Goal: Task Accomplishment & Management: Use online tool/utility

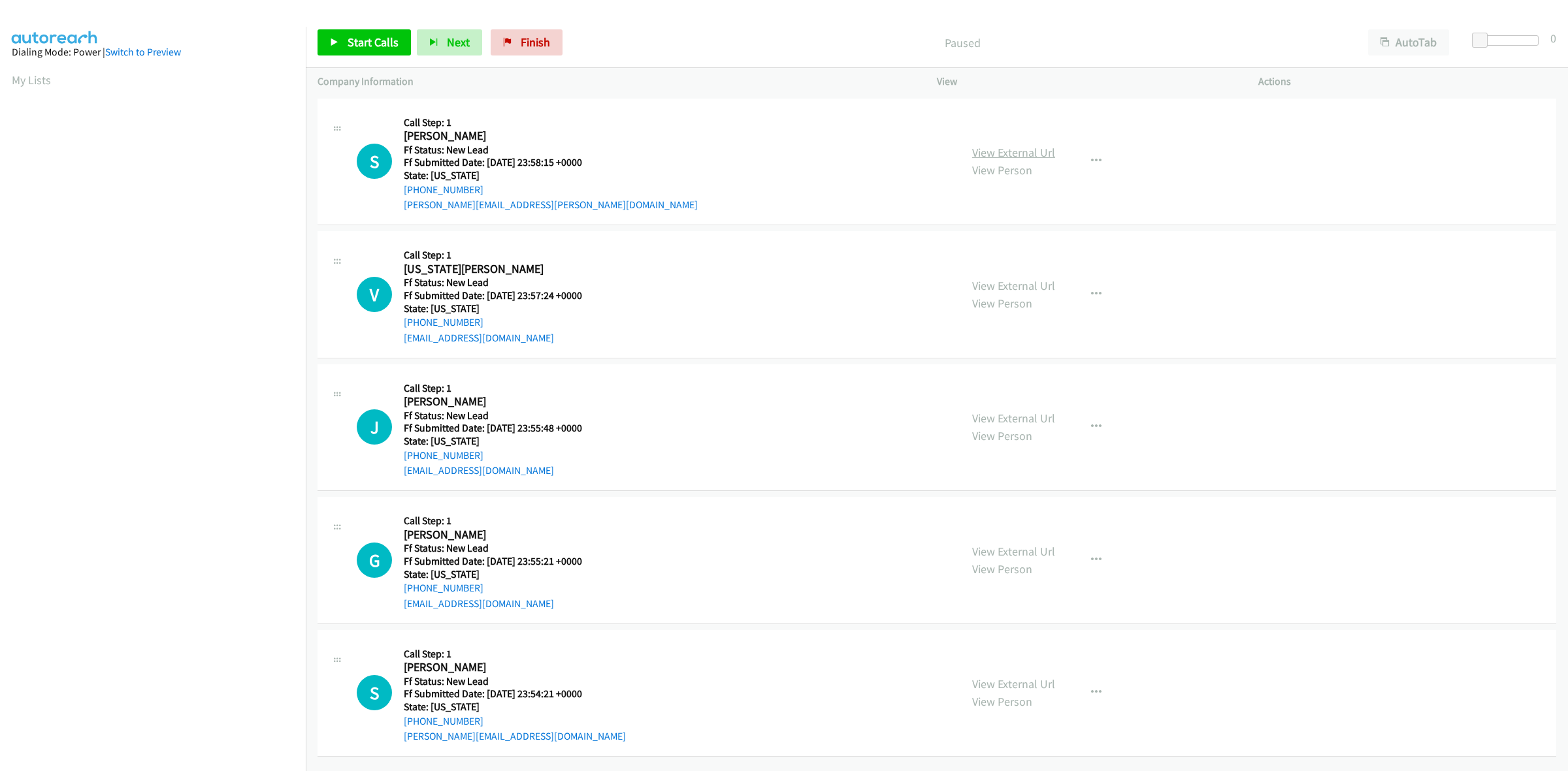
click at [1029, 150] on link "View External Url" at bounding box center [1014, 152] width 83 height 15
click at [1007, 291] on link "View External Url" at bounding box center [1014, 285] width 83 height 15
click at [374, 45] on span "Start Calls" at bounding box center [372, 41] width 51 height 15
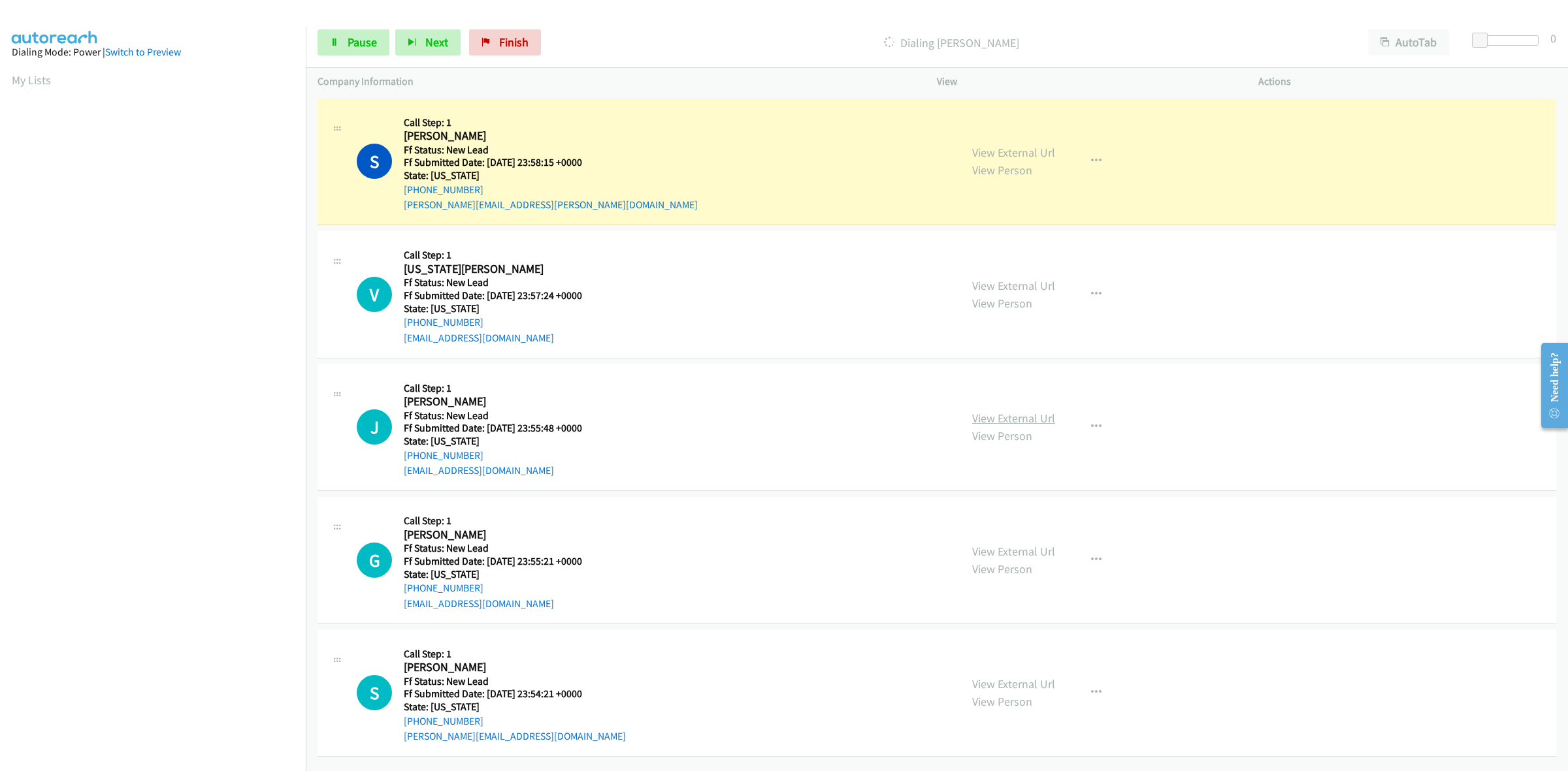
click at [1009, 418] on link "View External Url" at bounding box center [1014, 418] width 83 height 15
click at [1026, 551] on link "View External Url" at bounding box center [1014, 551] width 83 height 15
click at [993, 687] on link "View External Url" at bounding box center [1014, 684] width 83 height 15
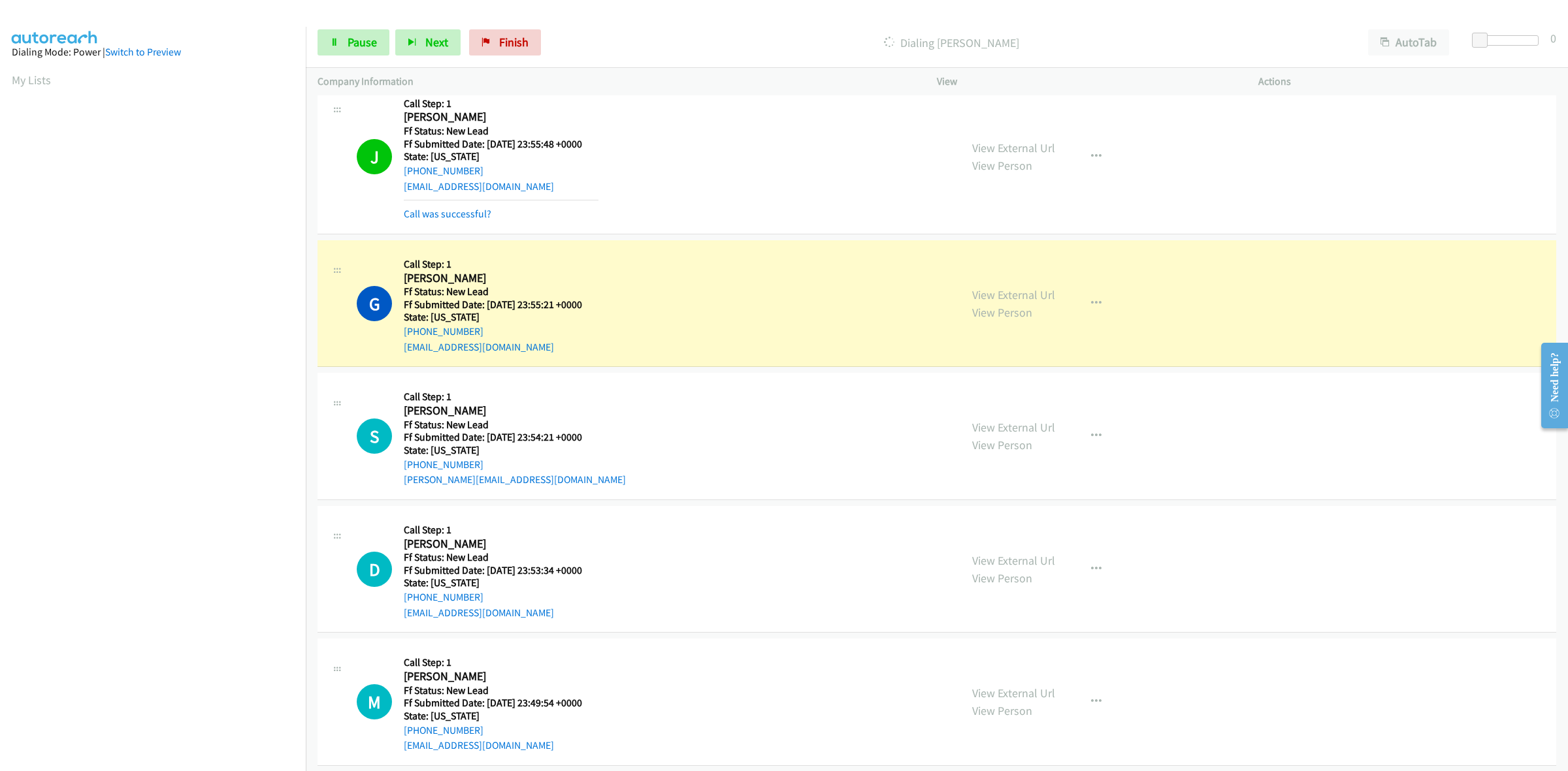
scroll to position [408, 0]
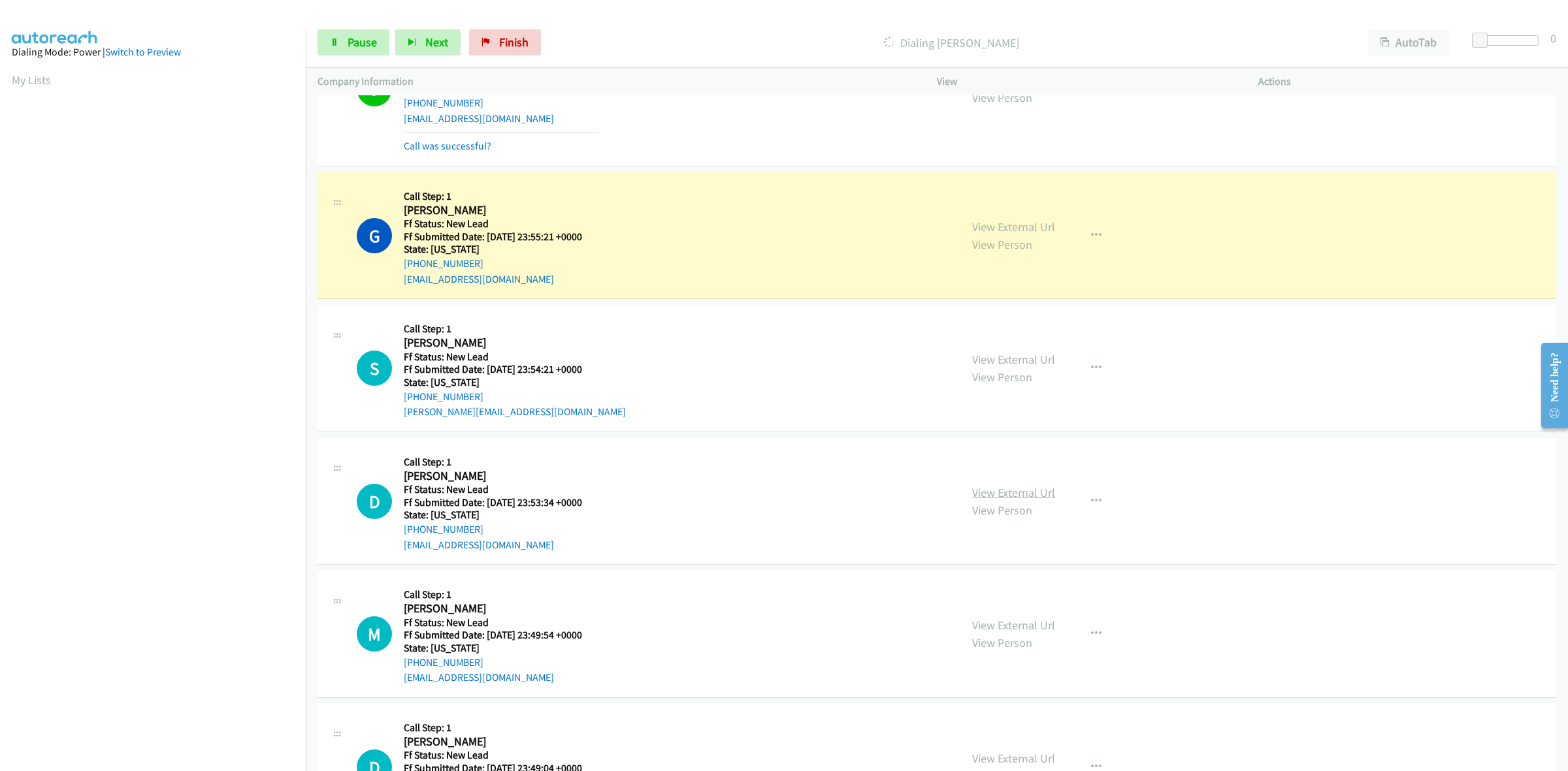
click at [984, 487] on link "View External Url" at bounding box center [1014, 492] width 83 height 15
click at [1007, 625] on link "View External Url" at bounding box center [1014, 625] width 83 height 15
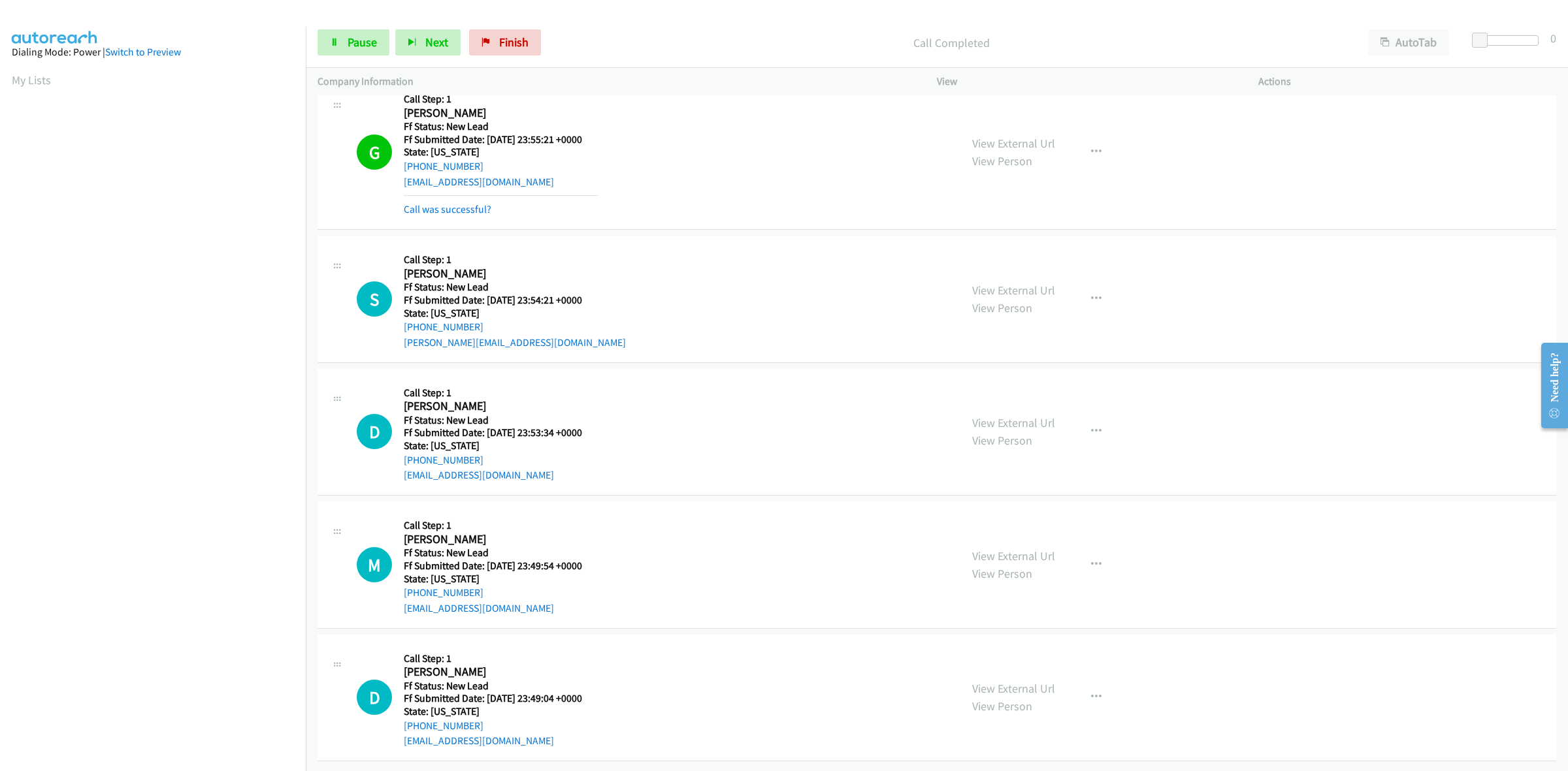
scroll to position [518, 0]
click at [1033, 681] on link "View External Url" at bounding box center [1014, 688] width 83 height 15
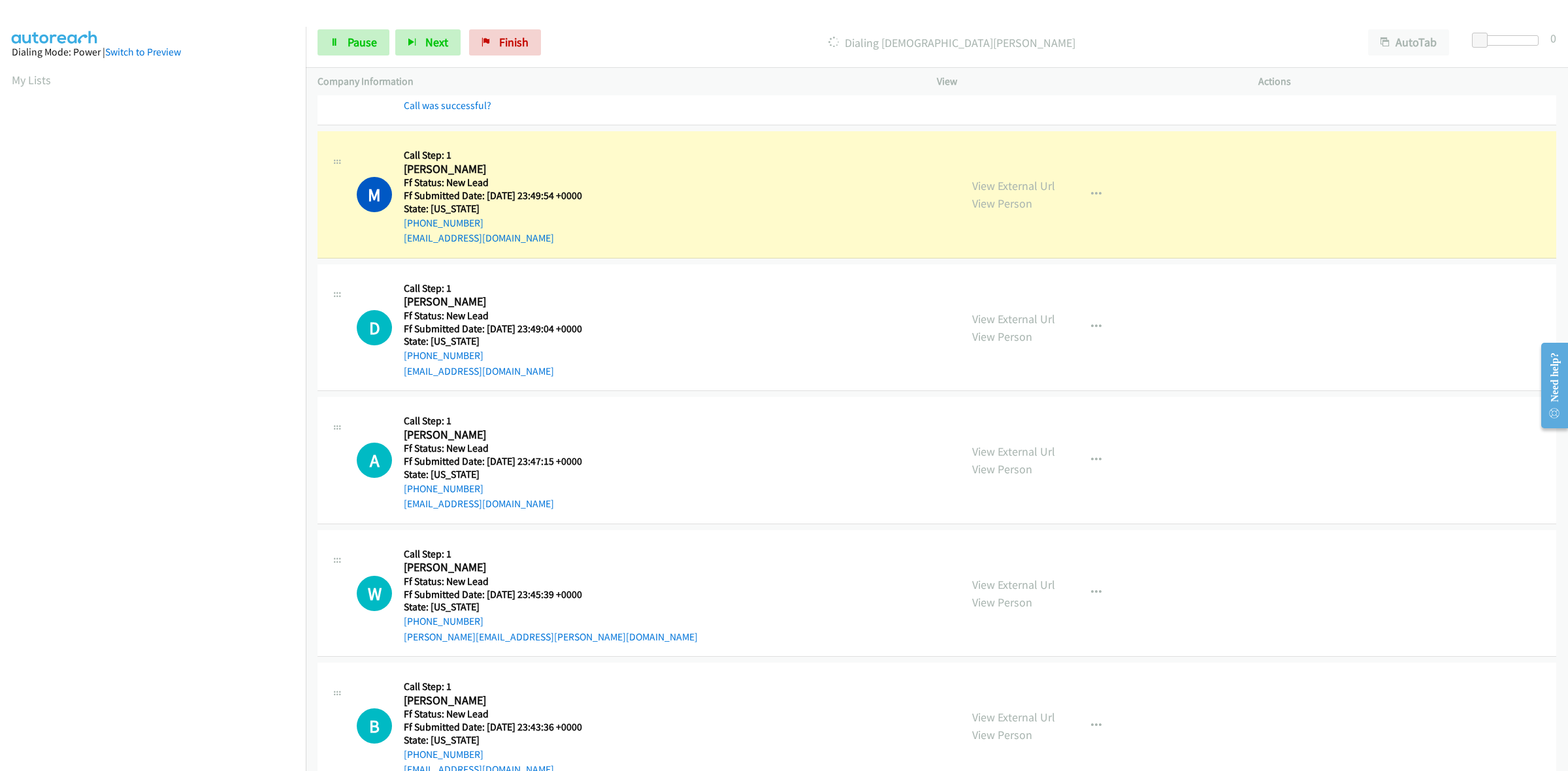
scroll to position [973, 0]
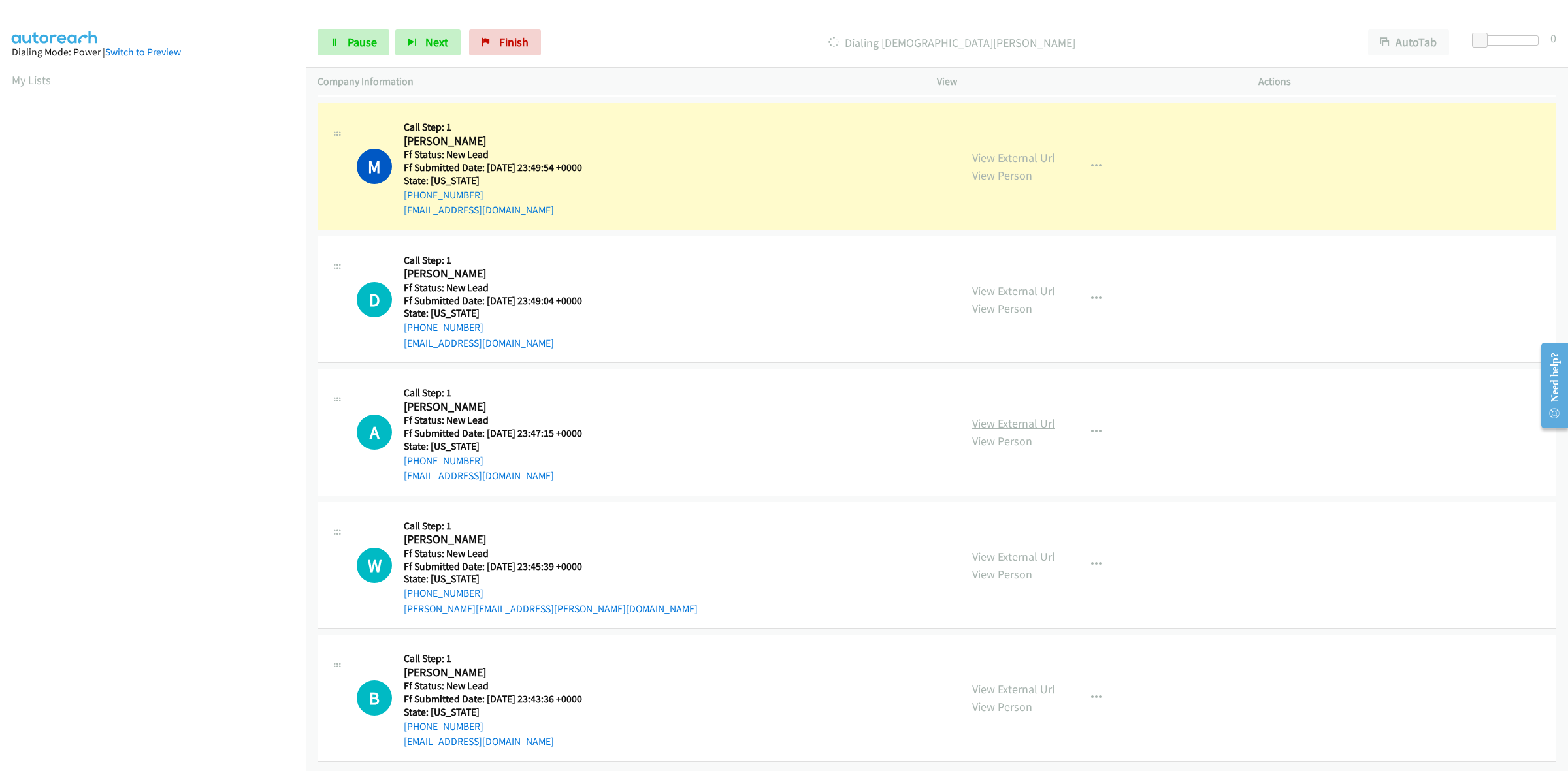
click at [1004, 416] on link "View External Url" at bounding box center [1014, 423] width 83 height 15
click at [994, 549] on link "View External Url" at bounding box center [1014, 556] width 83 height 15
click at [1007, 681] on link "View External Url" at bounding box center [1014, 688] width 83 height 15
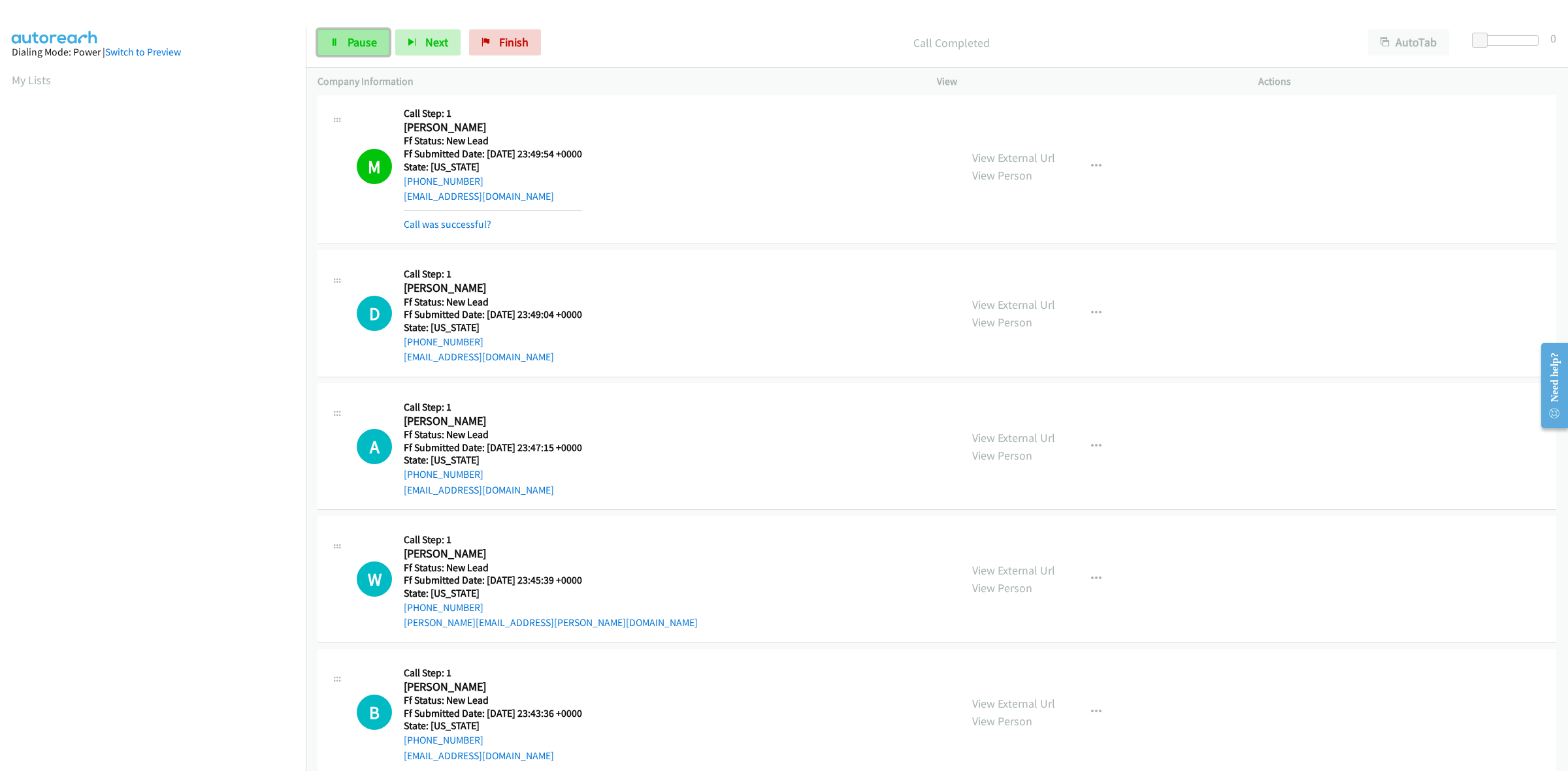
click at [358, 36] on span "Pause" at bounding box center [362, 41] width 29 height 15
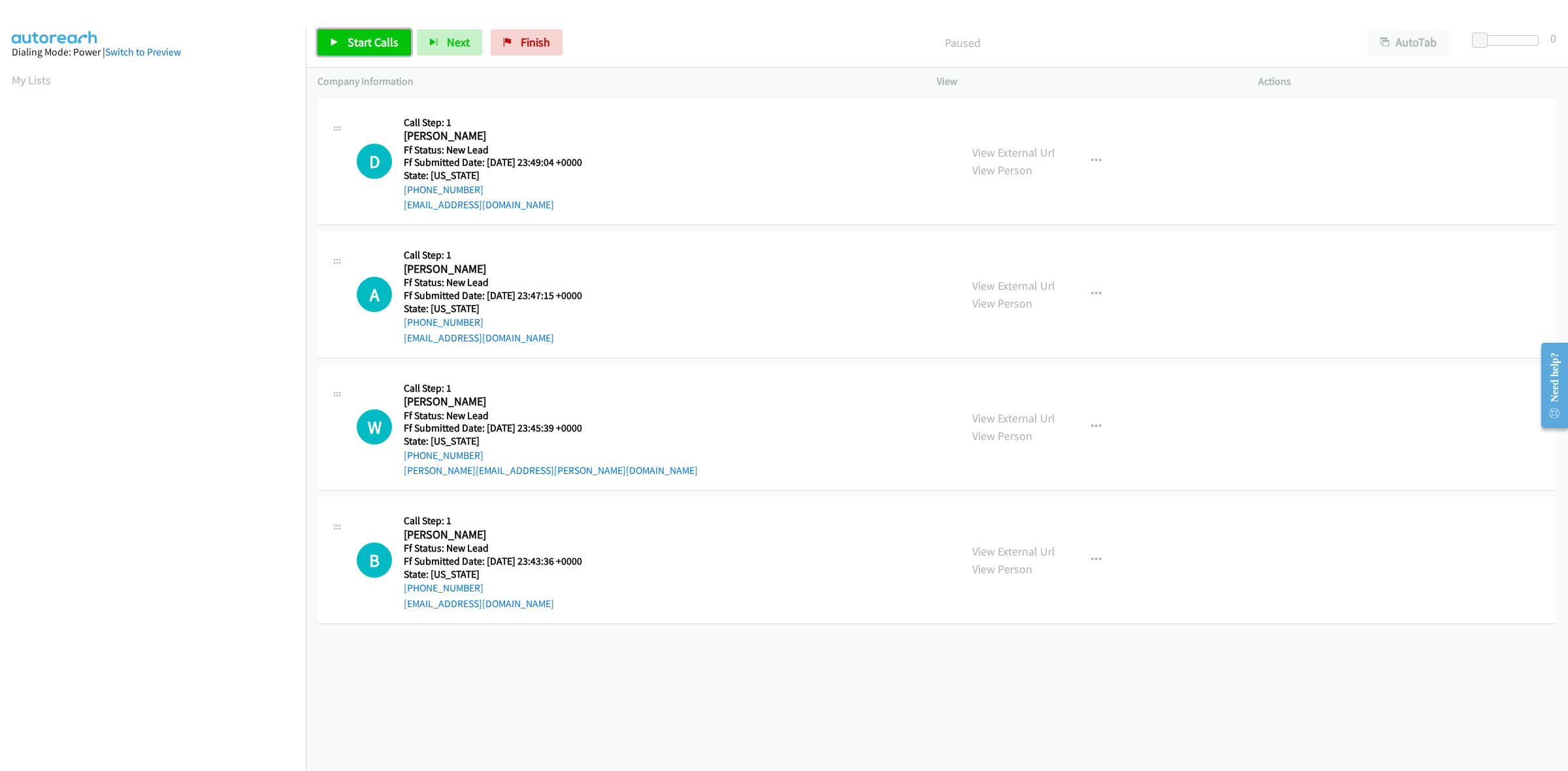
click at [373, 46] on span "Start Calls" at bounding box center [372, 41] width 51 height 15
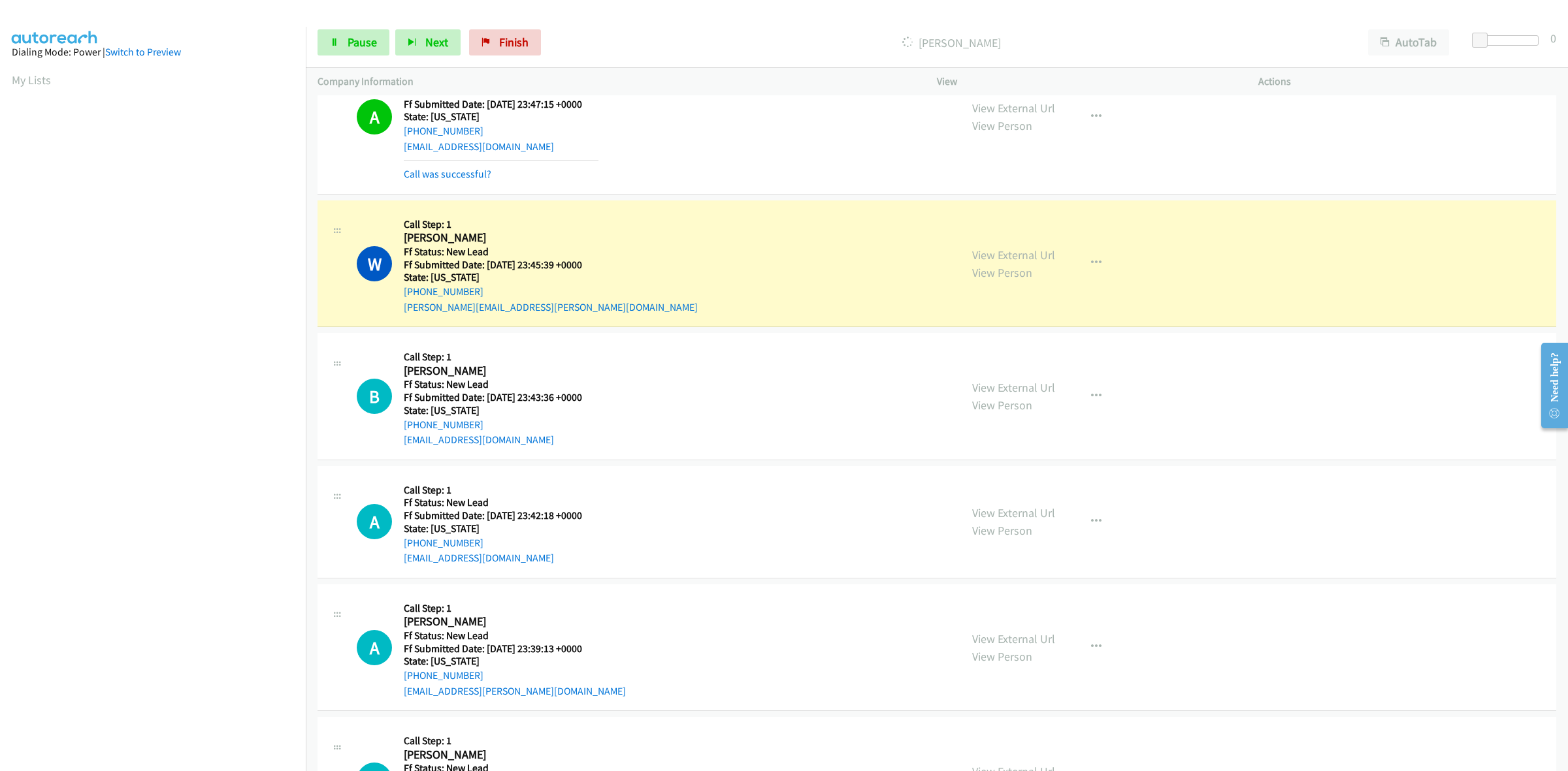
scroll to position [245, 0]
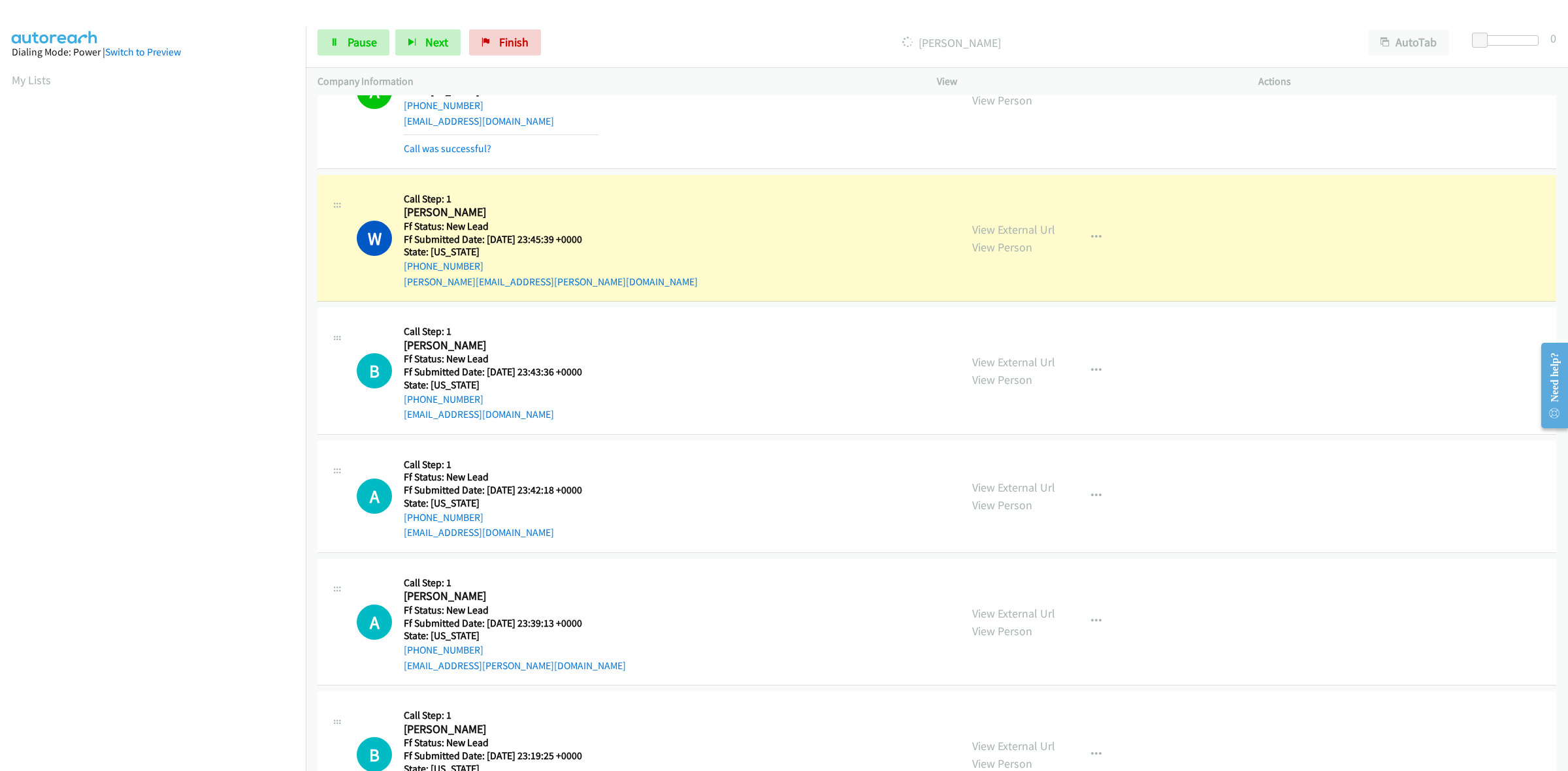
click at [1049, 487] on div "View External Url View Person View External Url Email Schedule/Manage Callback …" at bounding box center [1127, 497] width 333 height 88
click at [1044, 486] on link "View External Url" at bounding box center [1014, 487] width 83 height 15
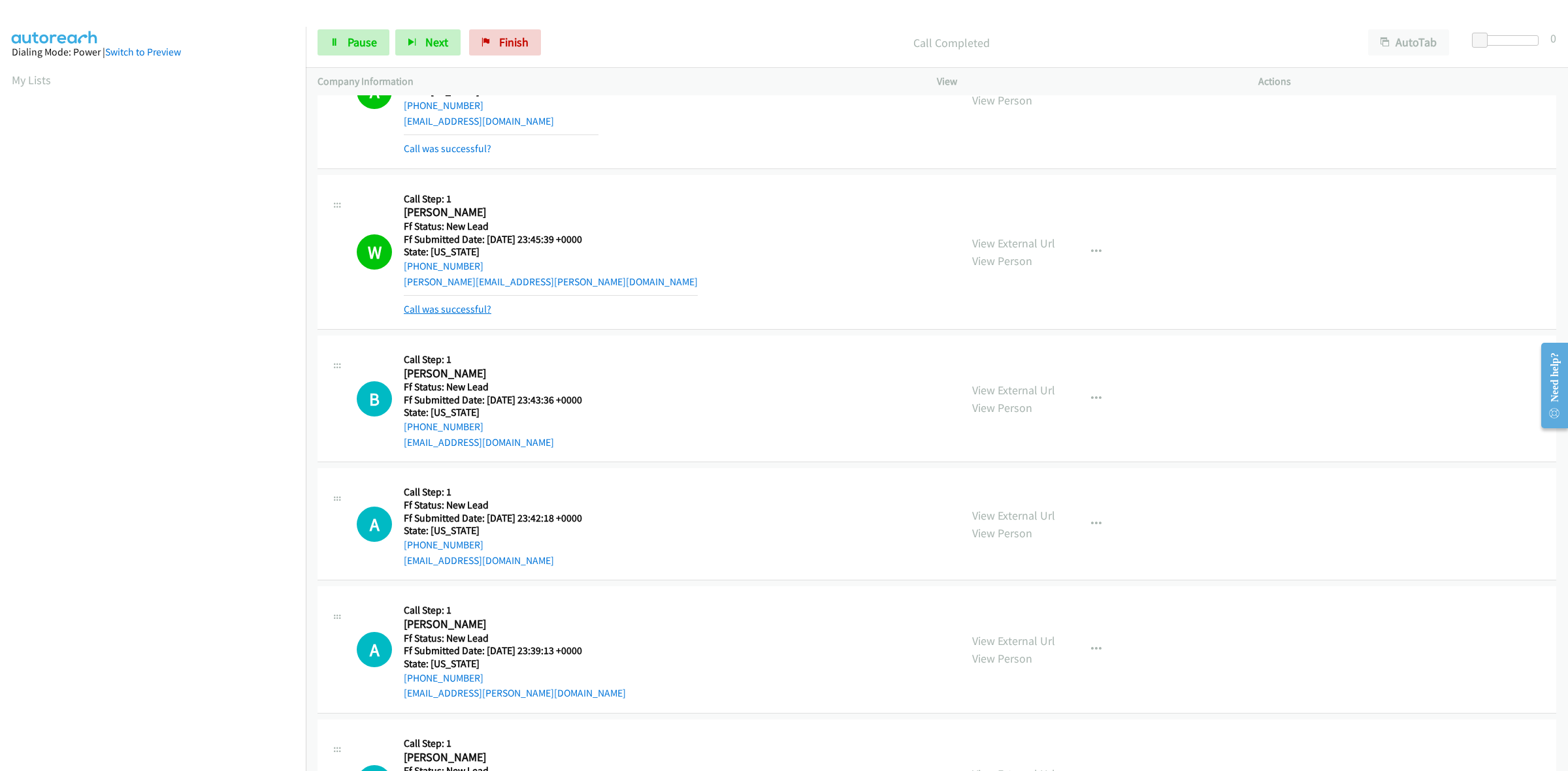
click at [458, 309] on link "Call was successful?" at bounding box center [447, 309] width 88 height 13
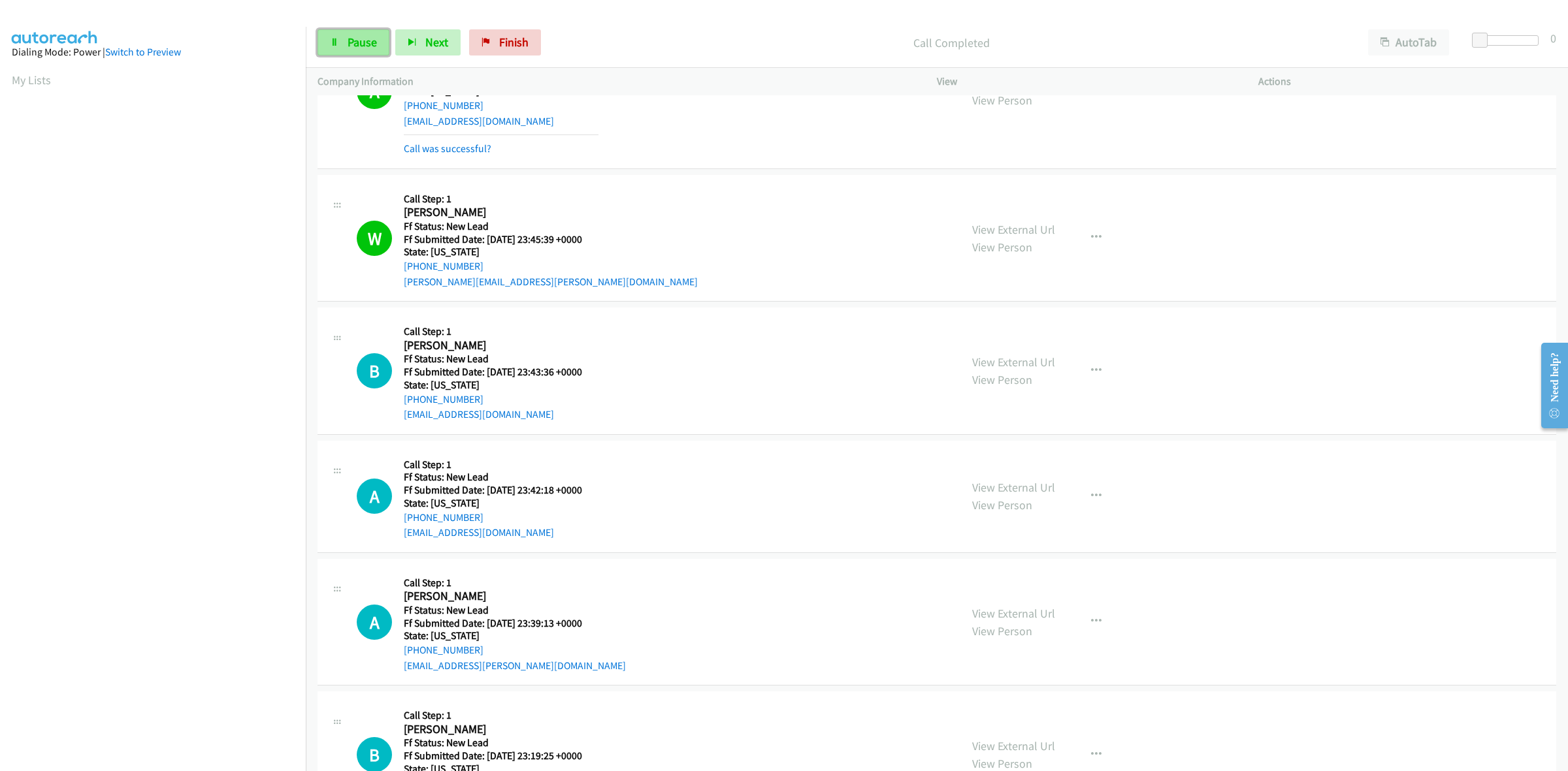
click at [363, 41] on span "Pause" at bounding box center [362, 41] width 29 height 15
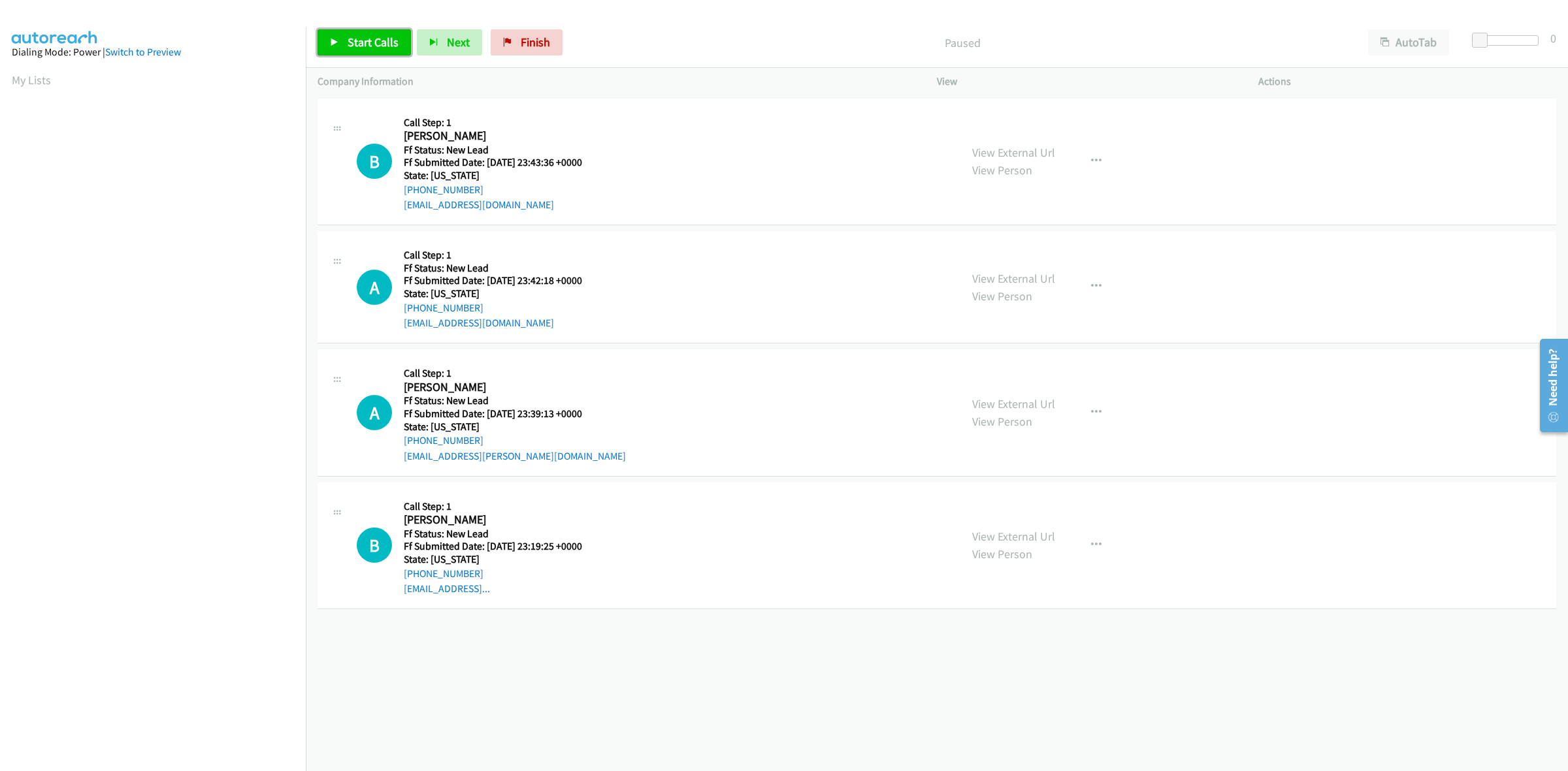
click at [379, 36] on span "Start Calls" at bounding box center [372, 41] width 51 height 15
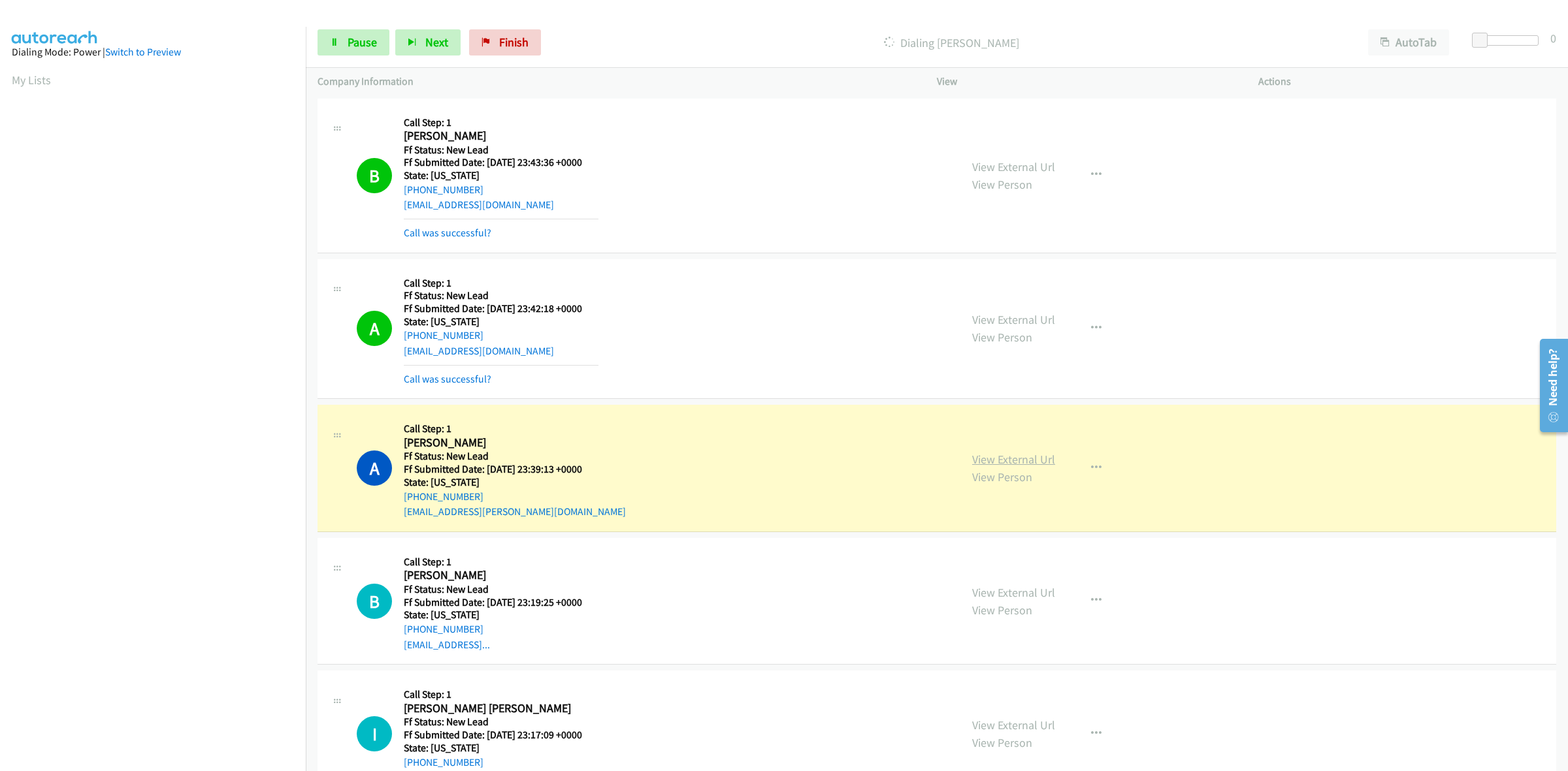
click at [1021, 454] on link "View External Url" at bounding box center [1014, 459] width 83 height 15
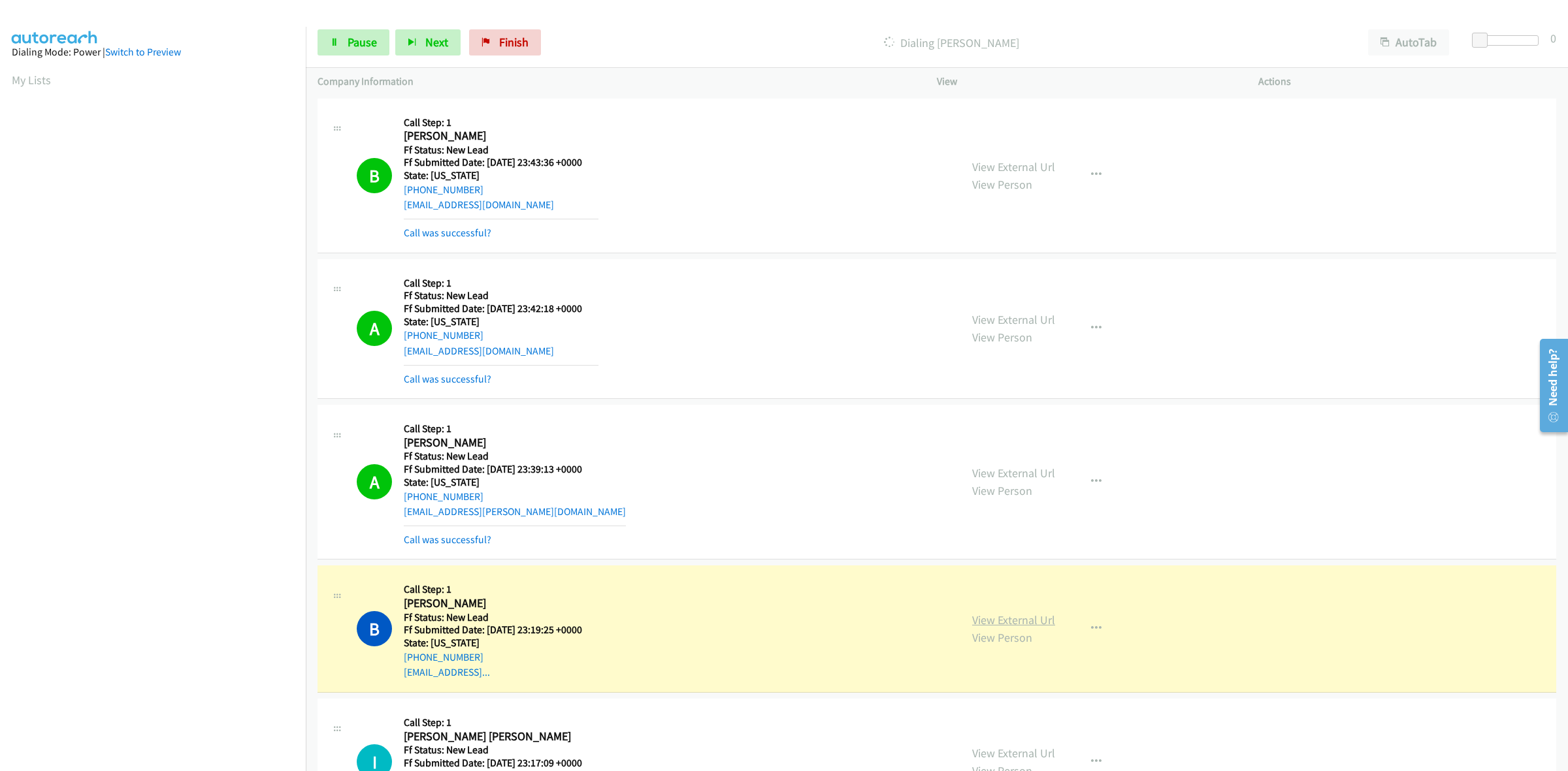
click at [1006, 625] on link "View External Url" at bounding box center [1014, 619] width 83 height 15
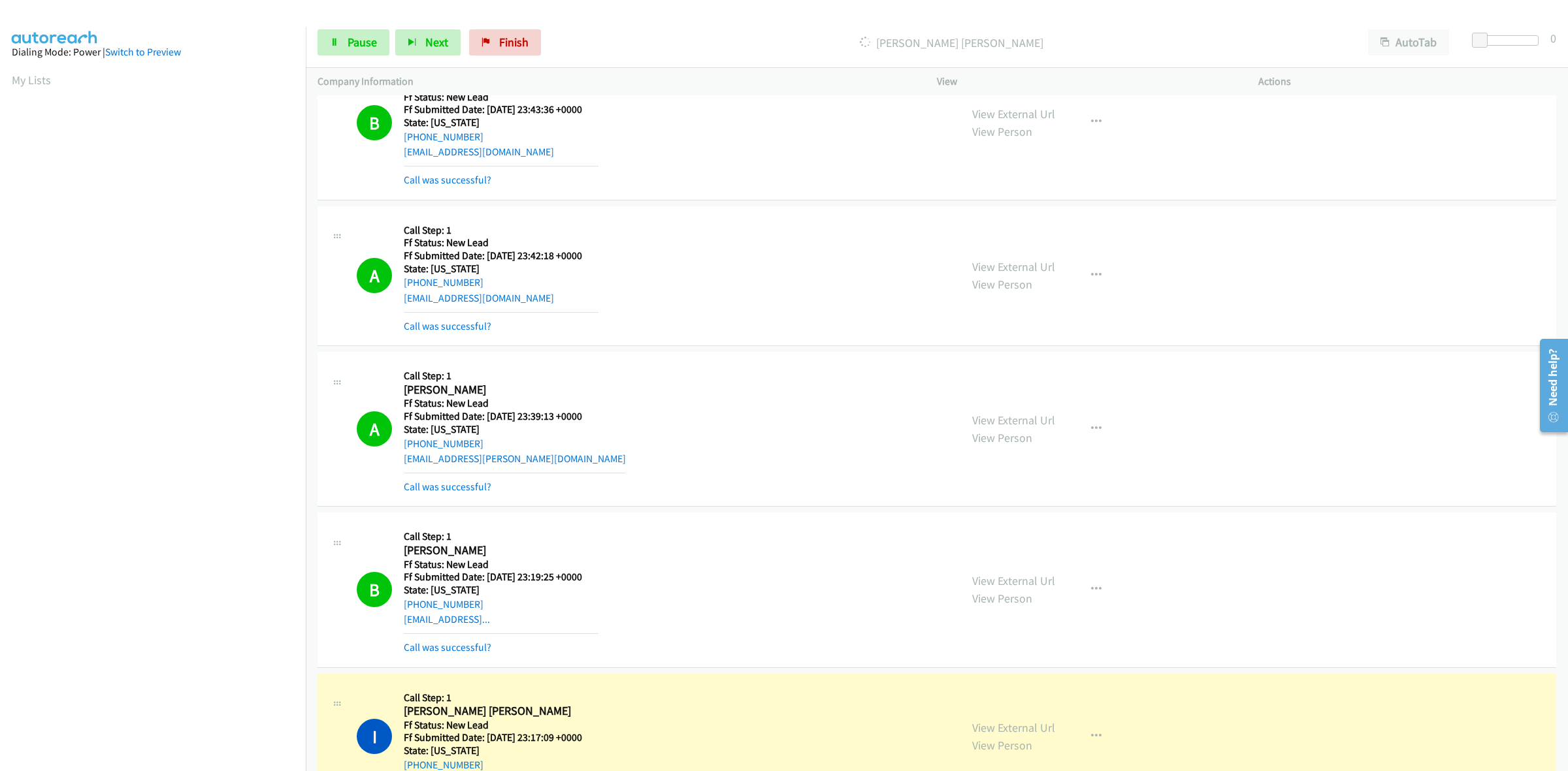
scroll to position [82, 0]
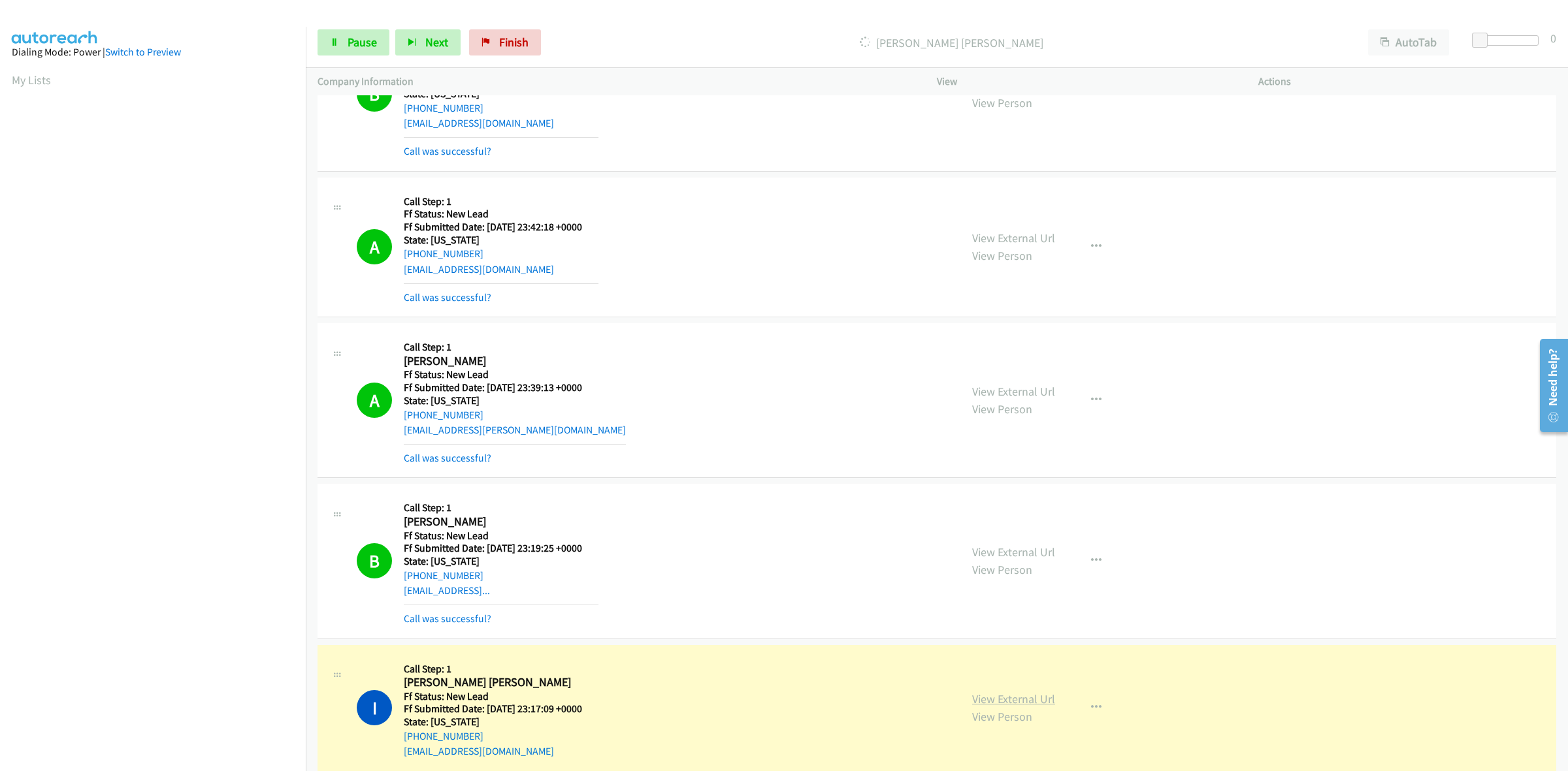
click at [997, 691] on link "View External Url" at bounding box center [1014, 698] width 83 height 15
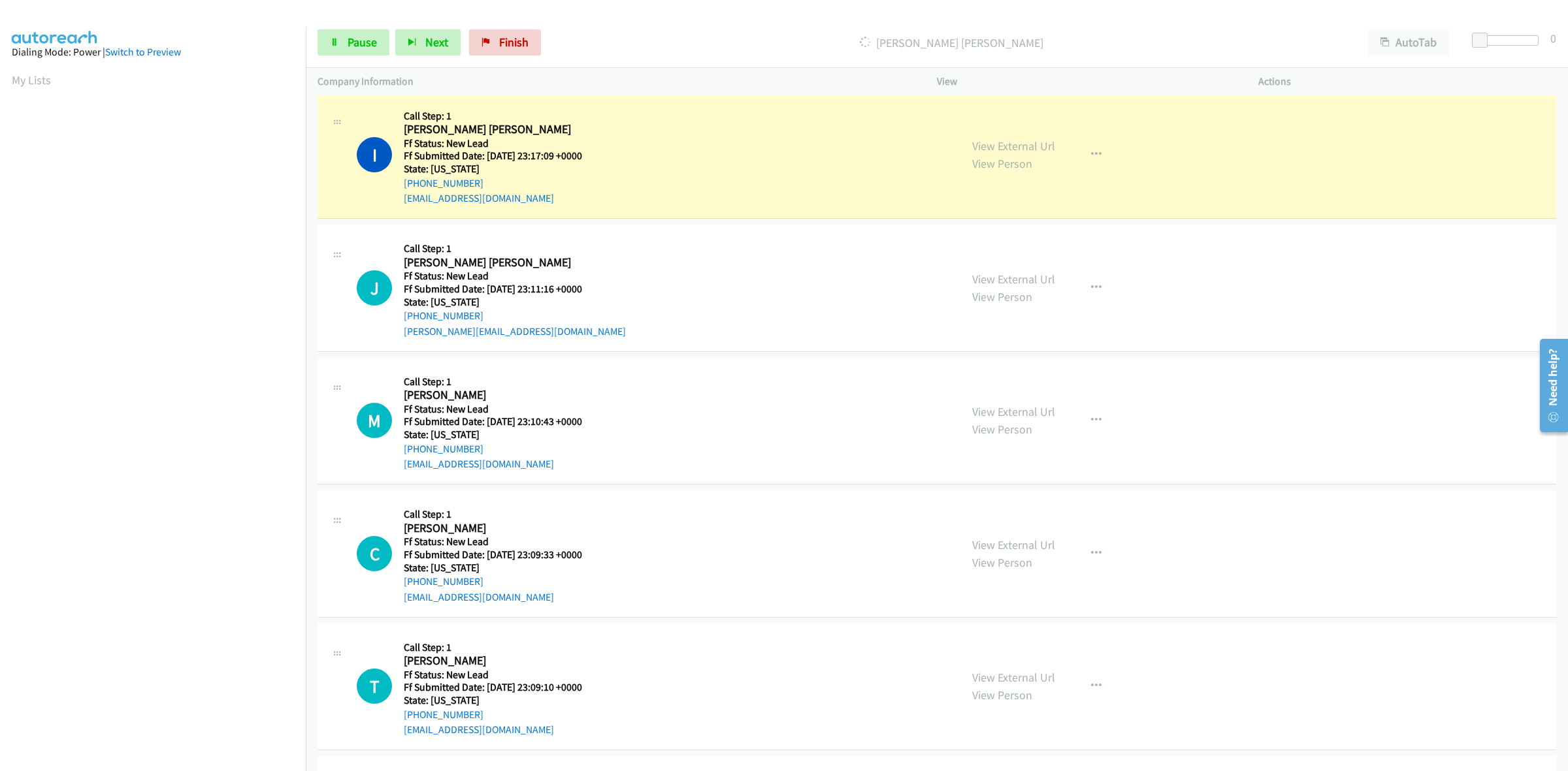
scroll to position [606, 0]
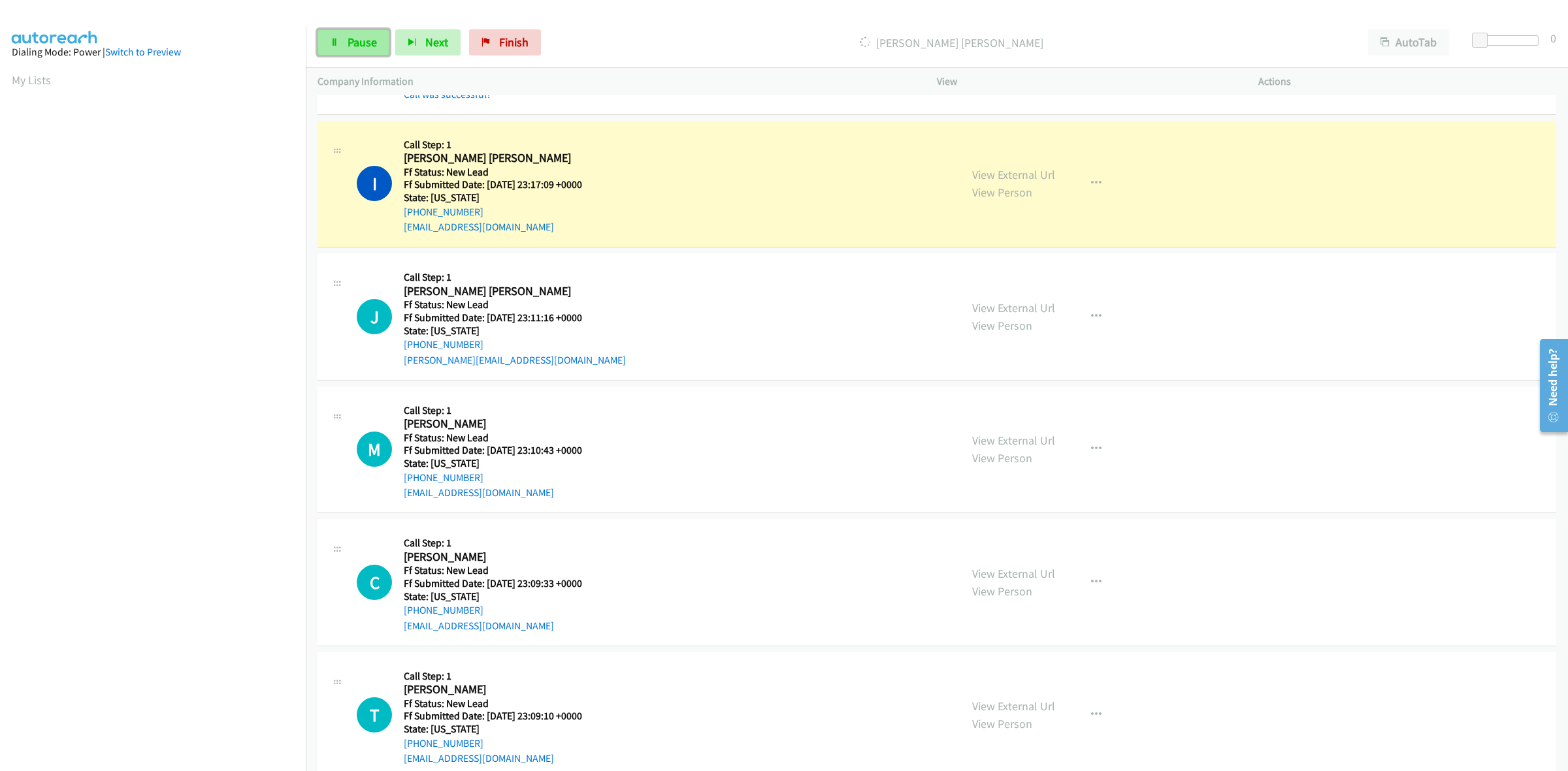
click at [374, 52] on link "Pause" at bounding box center [354, 42] width 72 height 26
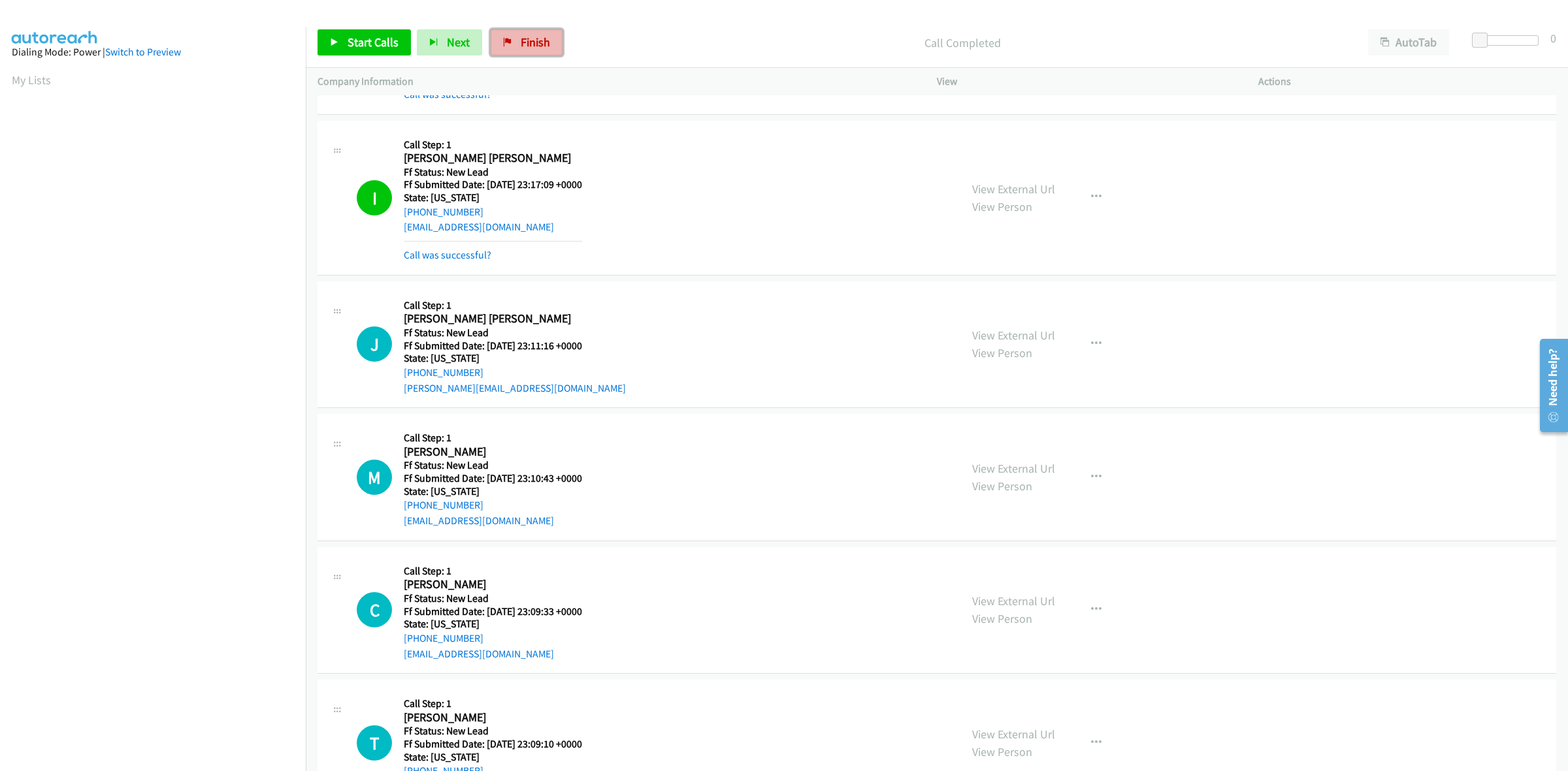
click at [544, 46] on span "Finish" at bounding box center [536, 41] width 29 height 15
